Goal: Task Accomplishment & Management: Use online tool/utility

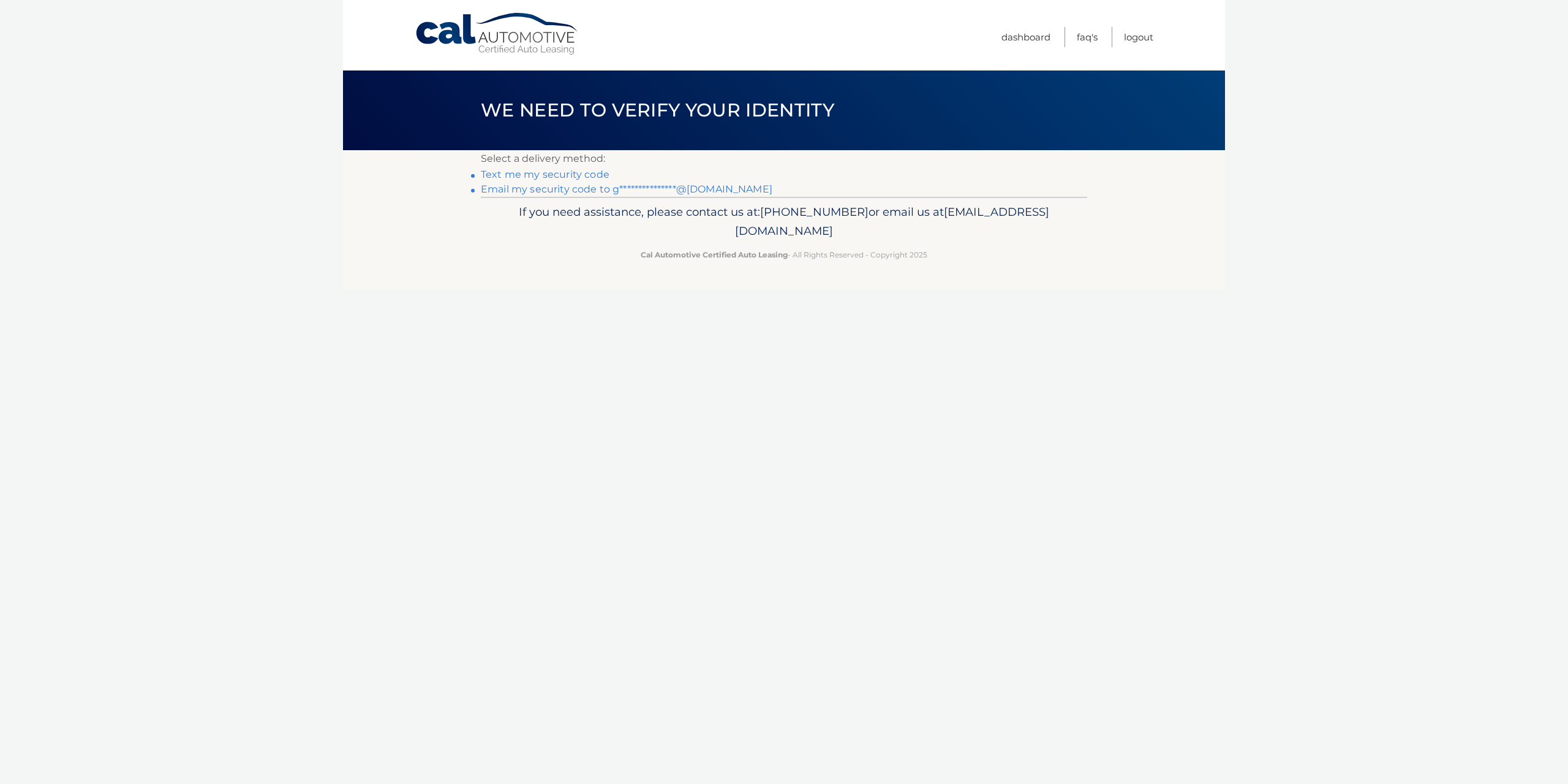
click at [524, 187] on link "**********" at bounding box center [626, 189] width 292 height 12
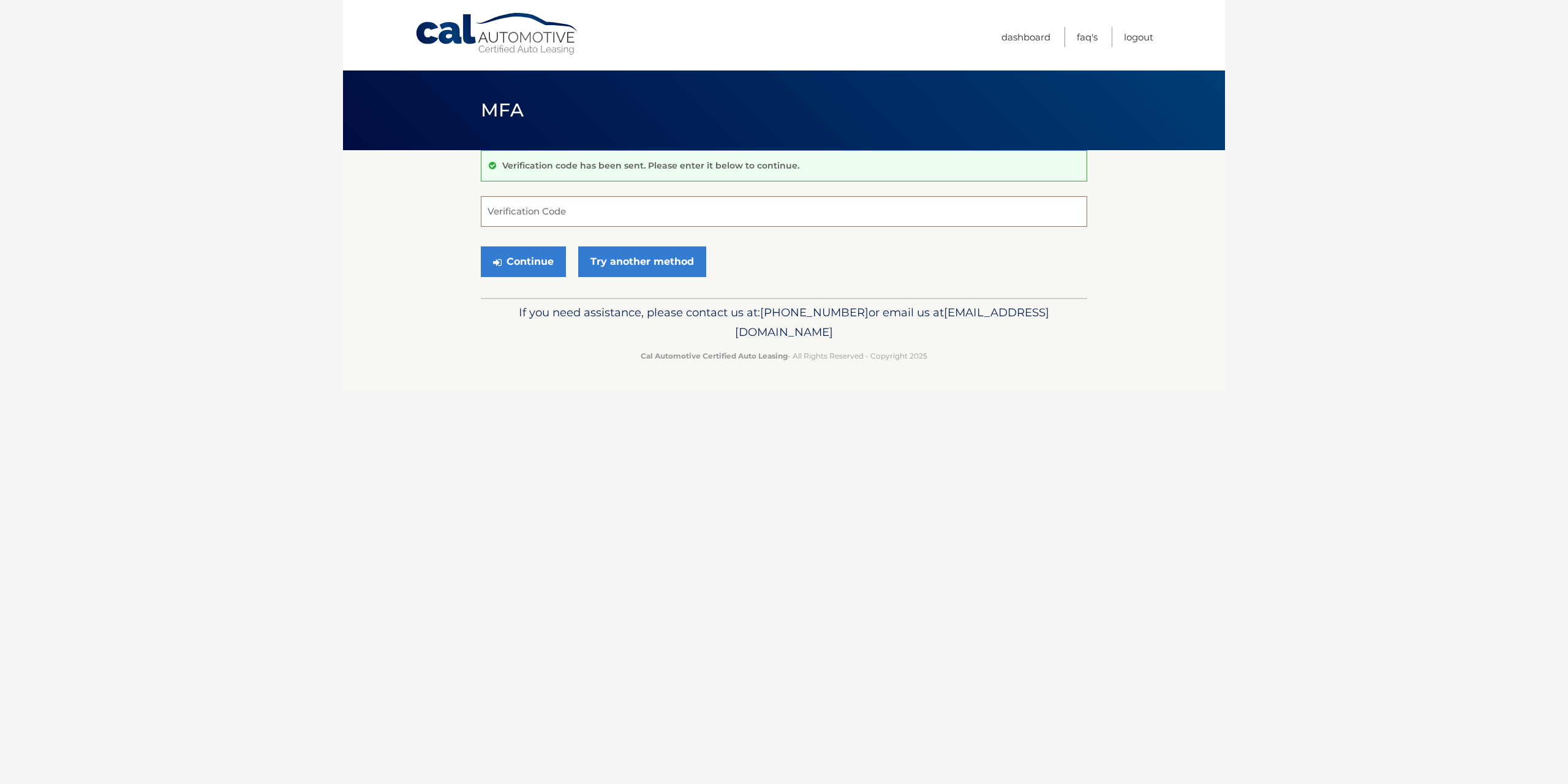
click at [566, 217] on input "Verification Code" at bounding box center [784, 212] width 607 height 31
type input "650970"
click at [509, 269] on button "Continue" at bounding box center [523, 262] width 85 height 31
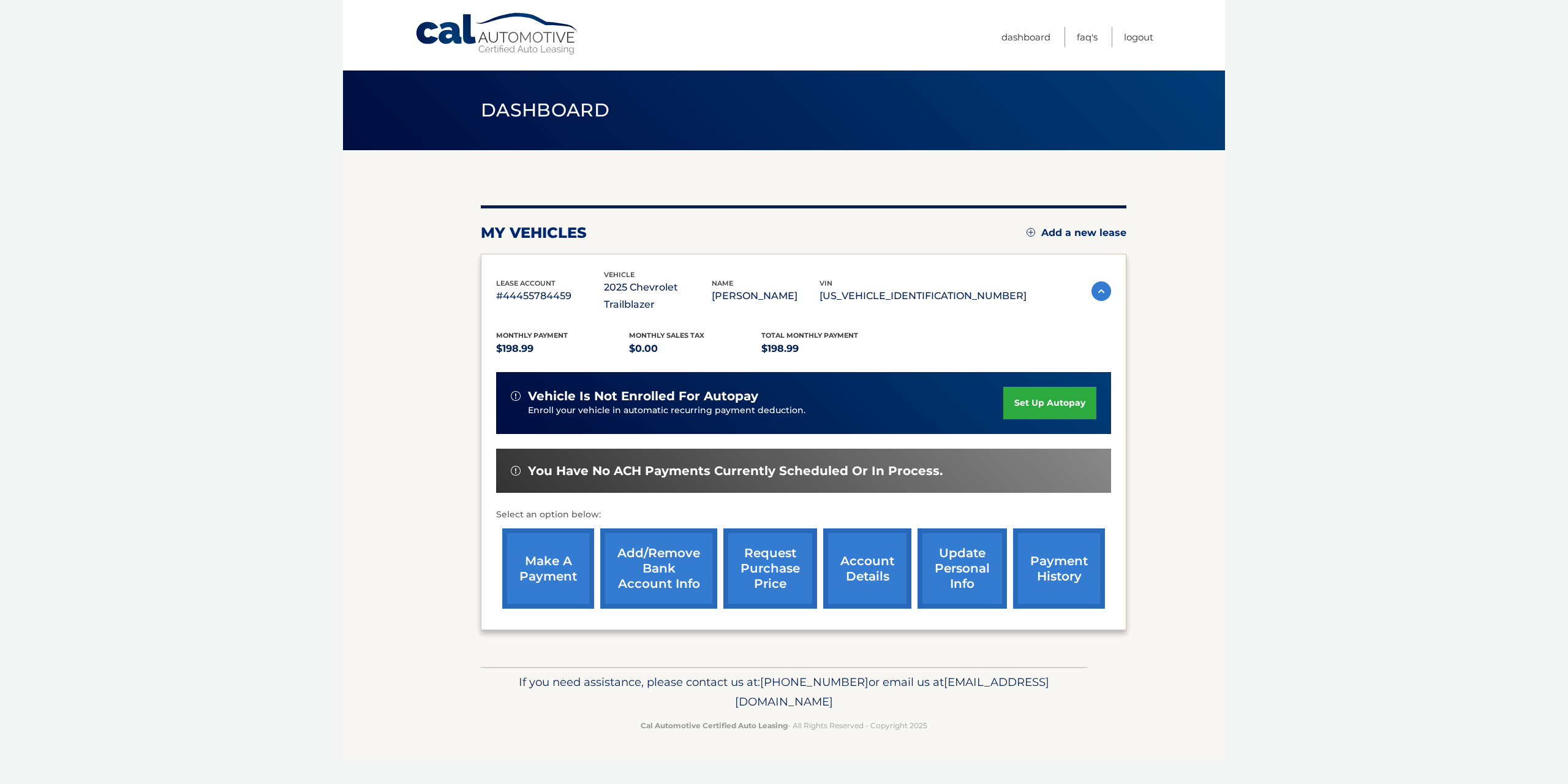
click at [553, 562] on link "make a payment" at bounding box center [548, 569] width 92 height 81
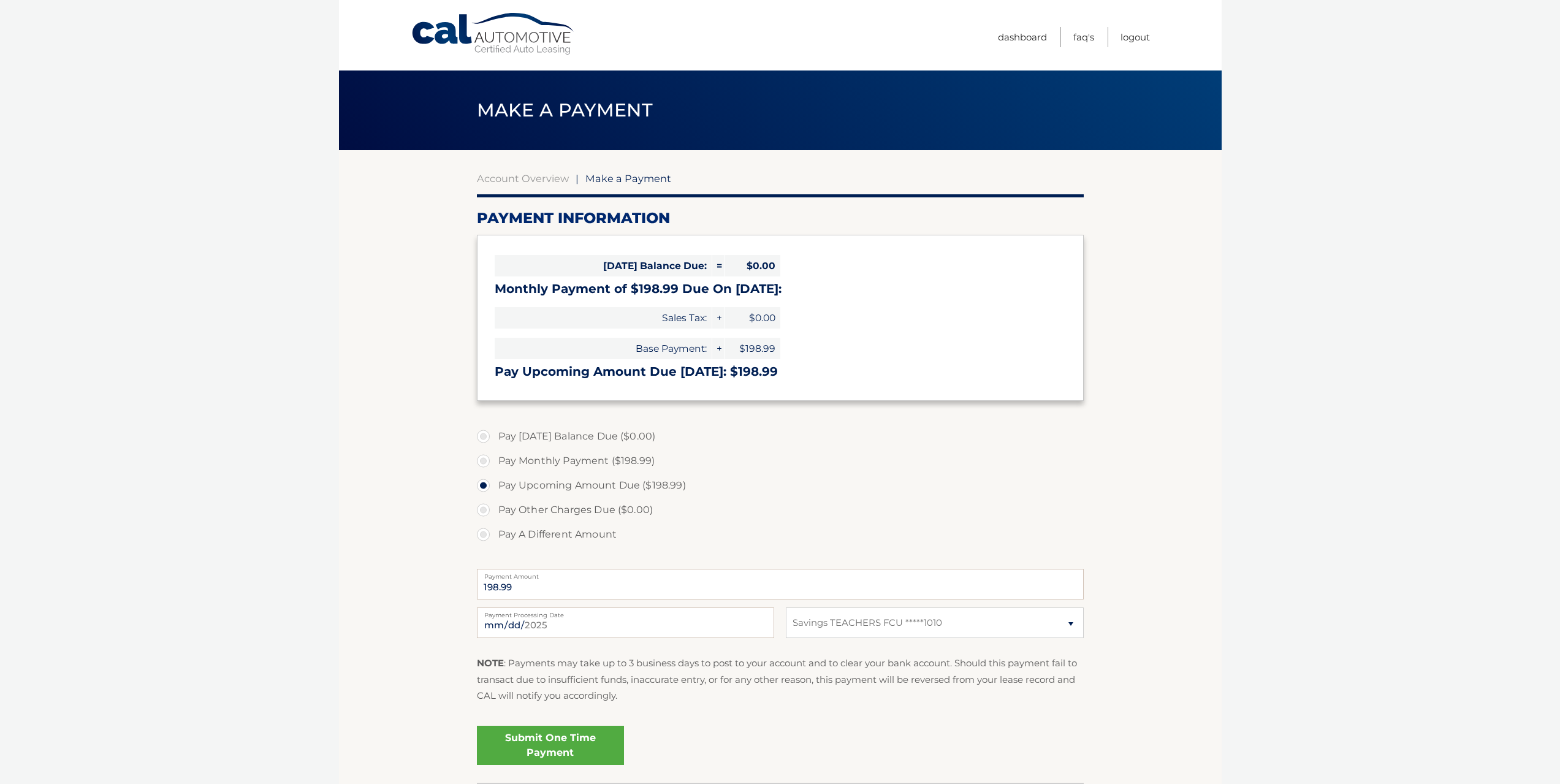
select select "OTIzZDgzMWYtNjMyOS00ZmJiLWE2MmUtYTUwY2NlNjU2ZWMy"
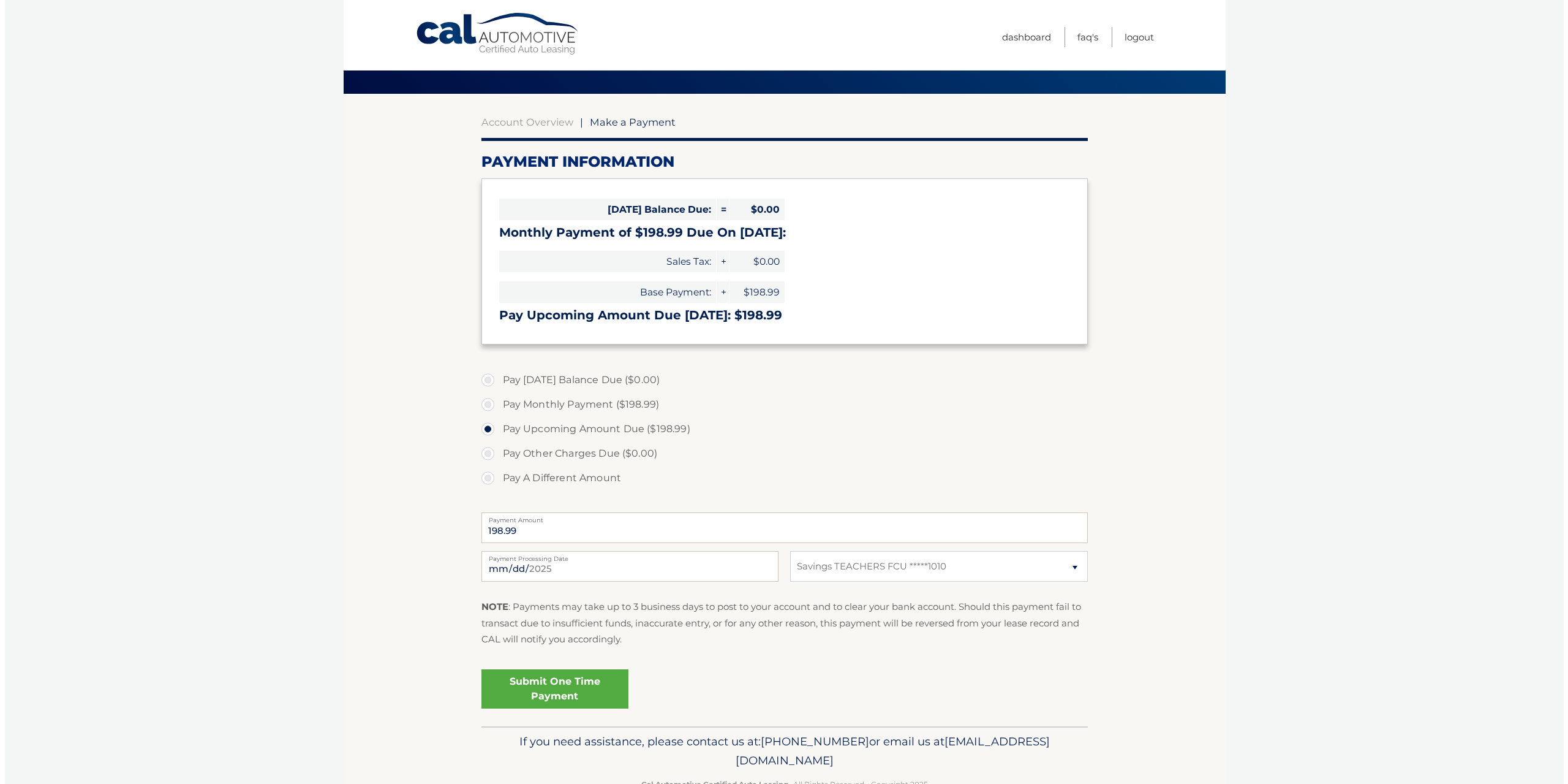
scroll to position [61, 0]
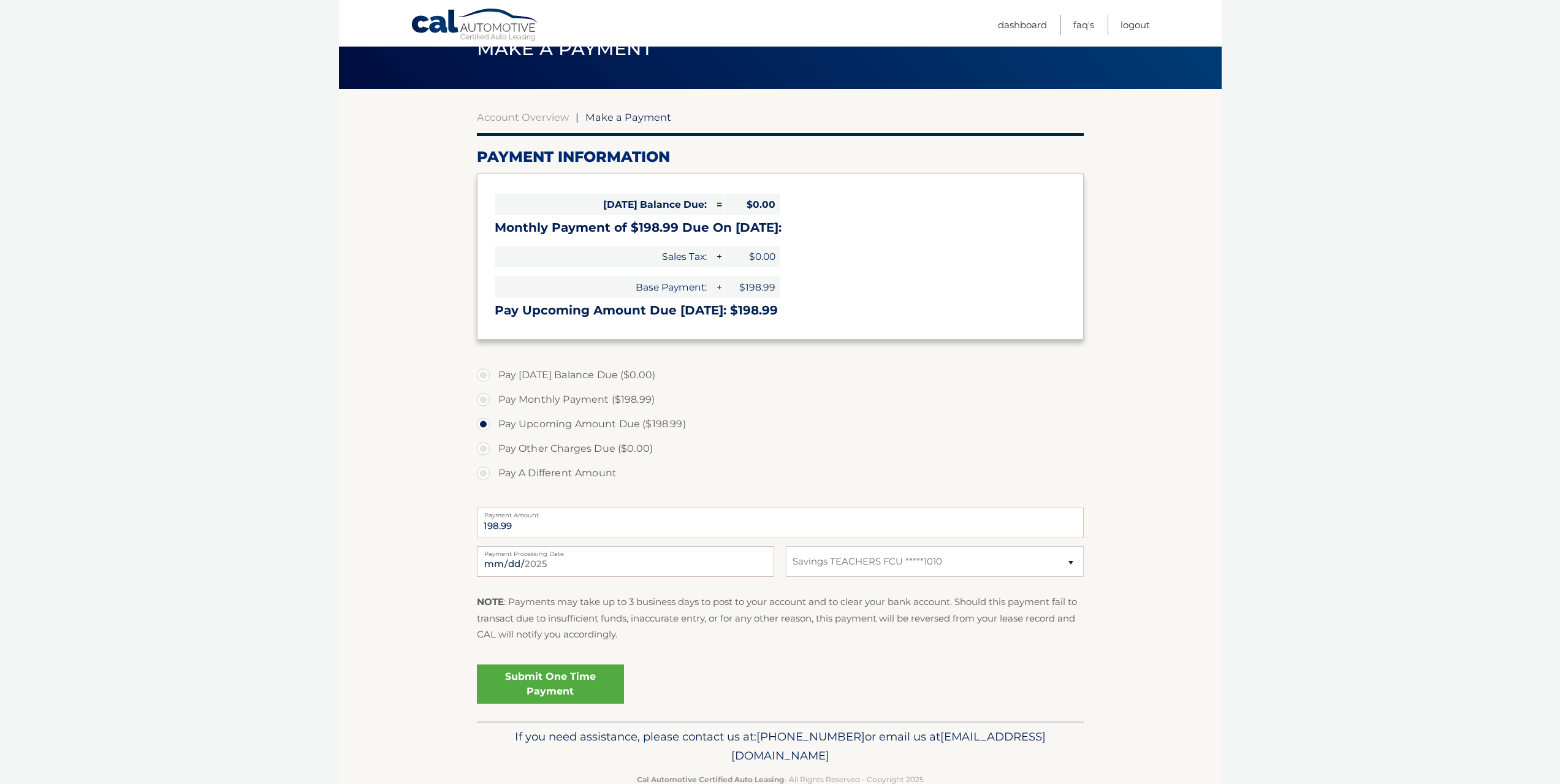
click at [556, 679] on link "Submit One Time Payment" at bounding box center [550, 684] width 147 height 40
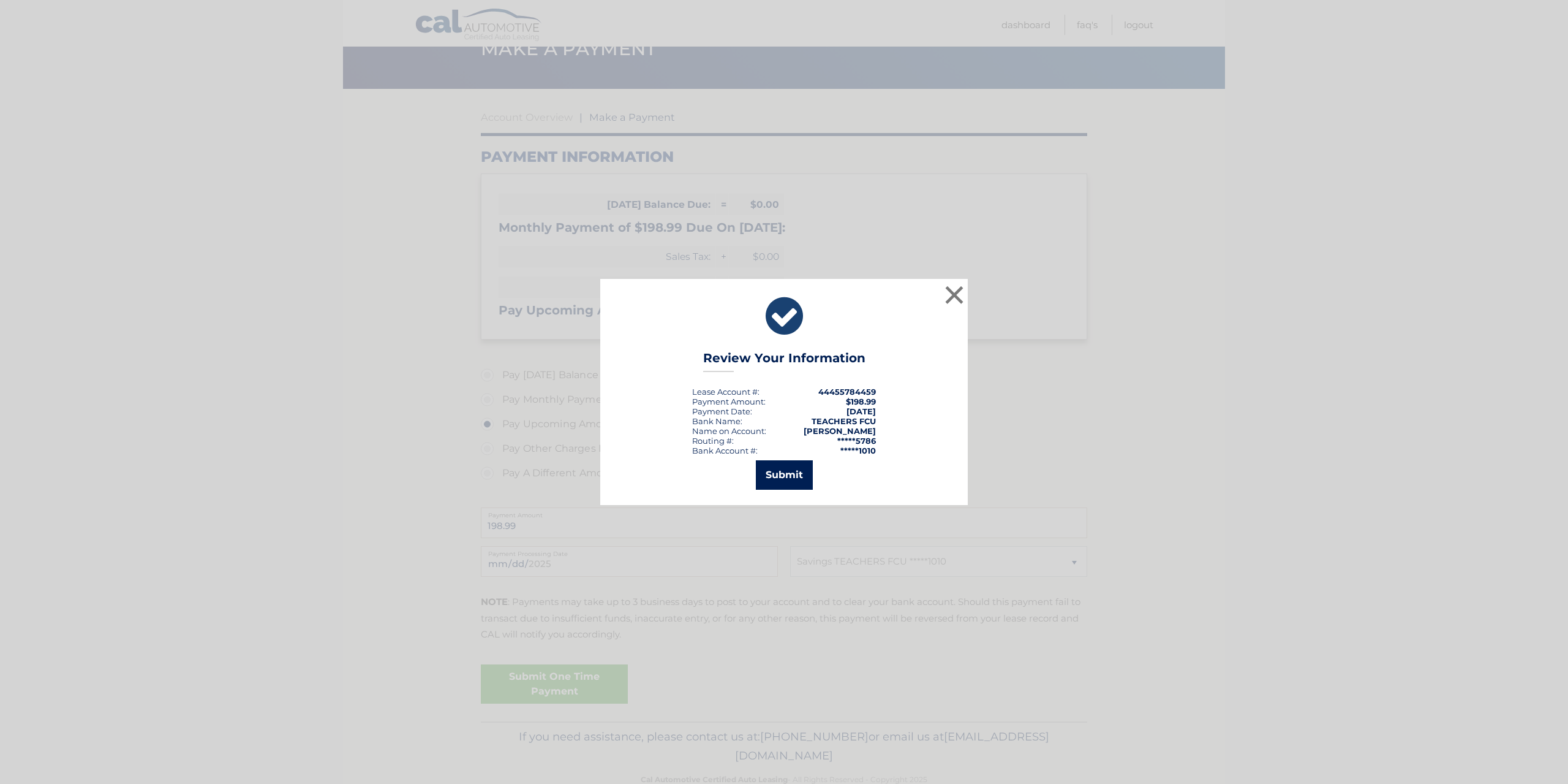
click at [783, 474] on button "Submit" at bounding box center [784, 475] width 57 height 29
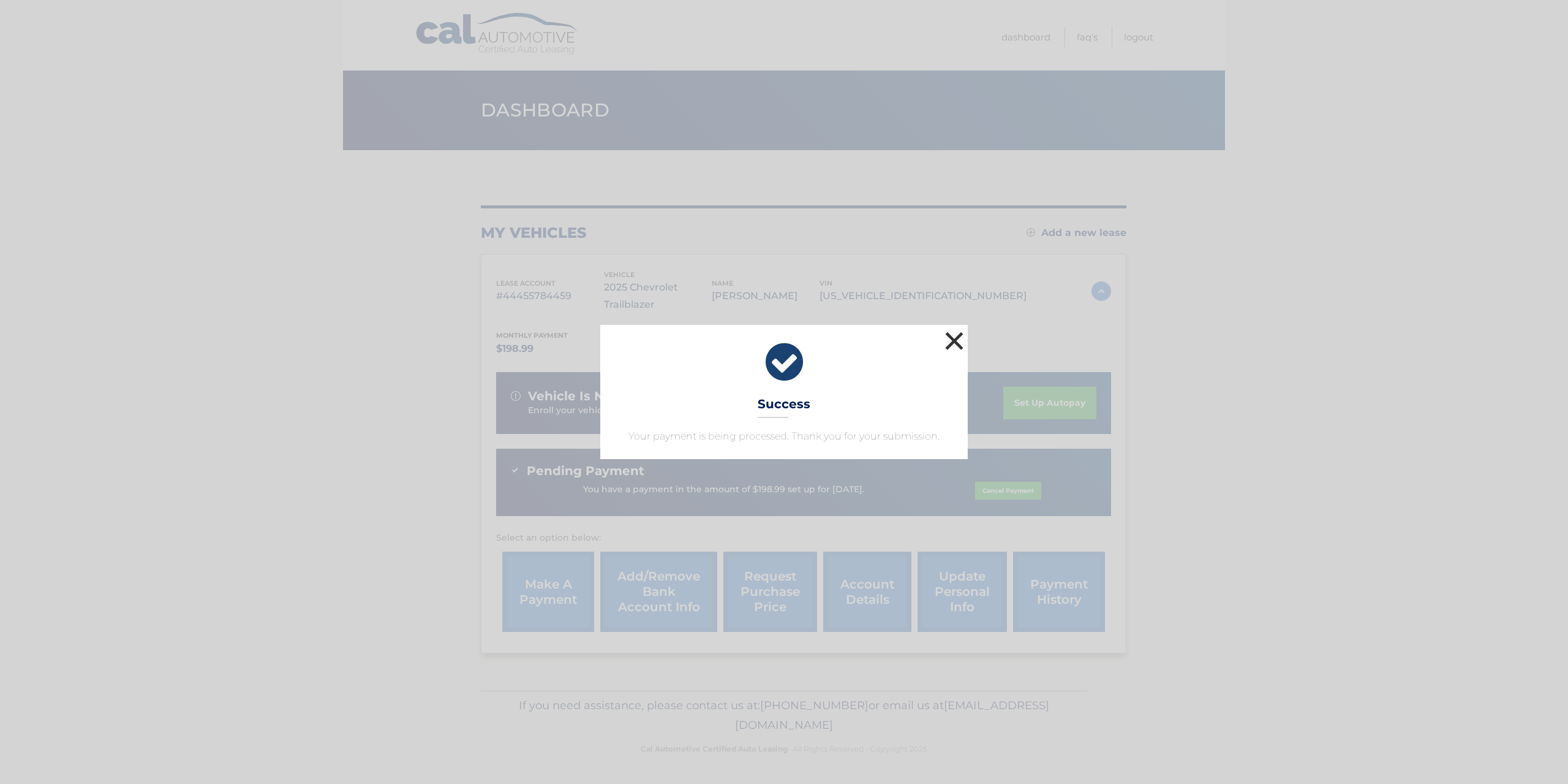
click at [953, 333] on button "×" at bounding box center [954, 340] width 24 height 24
